Goal: Navigation & Orientation: Find specific page/section

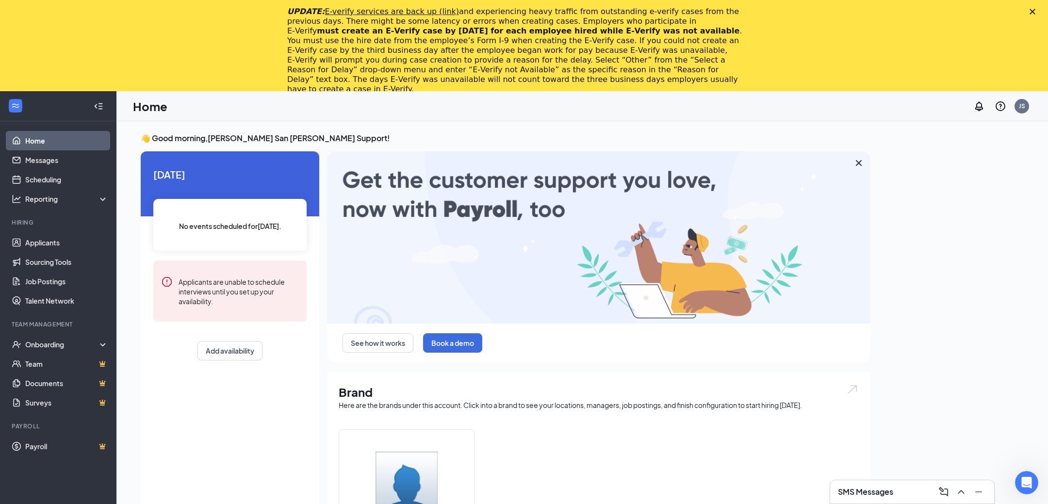
click at [1033, 15] on div "UPDATE: E-verify services are back up (link) and experiencing heavy traffic fro…" at bounding box center [524, 50] width 1048 height 93
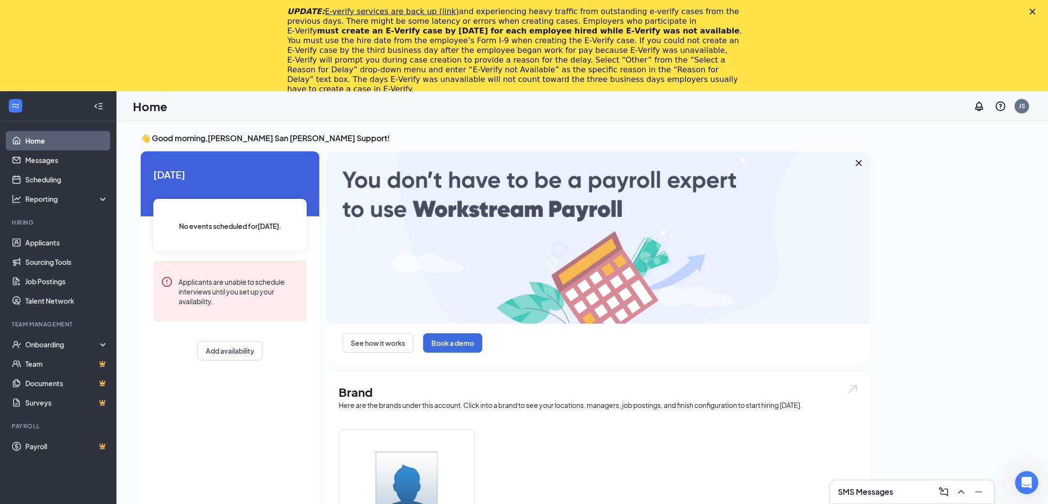
click at [1033, 14] on icon "Close" at bounding box center [1032, 12] width 6 height 6
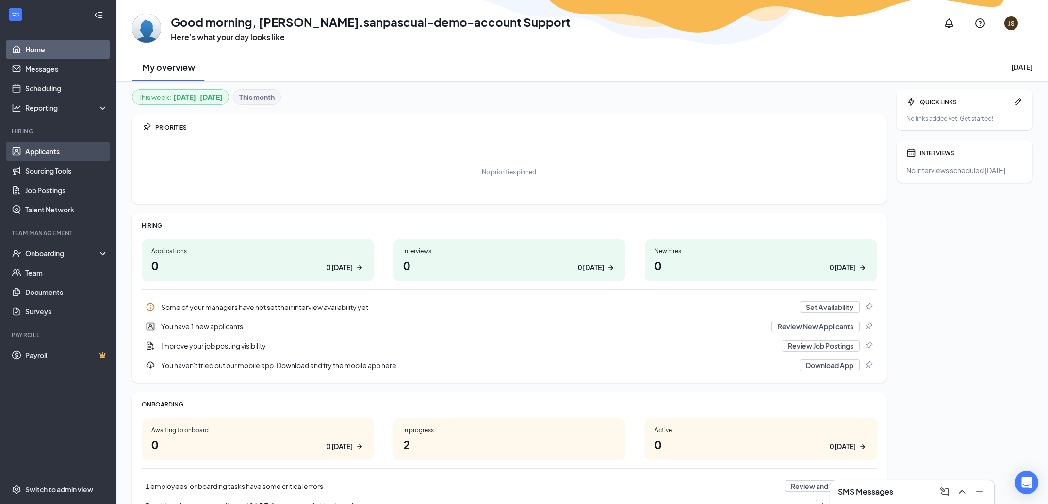
click at [52, 156] on link "Applicants" at bounding box center [66, 151] width 83 height 19
